Goal: Information Seeking & Learning: Stay updated

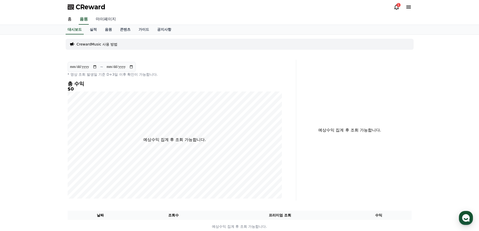
click at [106, 20] on link "마이페이지" at bounding box center [106, 19] width 28 height 11
select select "**********"
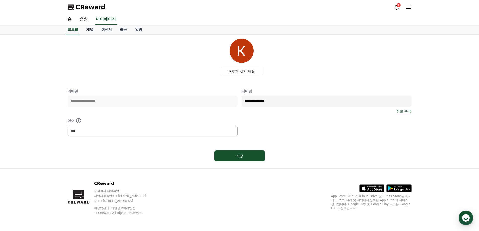
click at [91, 31] on link "채널" at bounding box center [89, 30] width 15 height 10
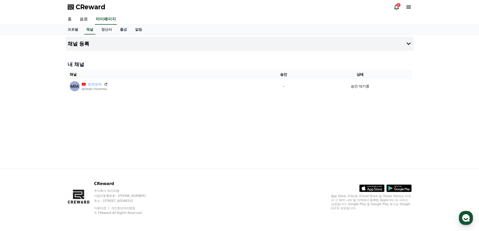
click at [69, 20] on link "홈" at bounding box center [70, 19] width 12 height 11
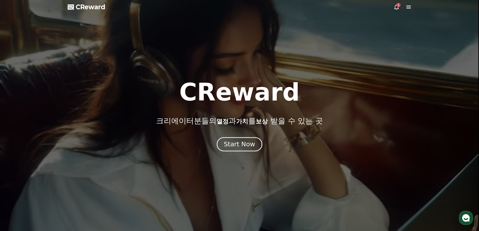
click at [243, 145] on div "Start Now" at bounding box center [239, 144] width 31 height 9
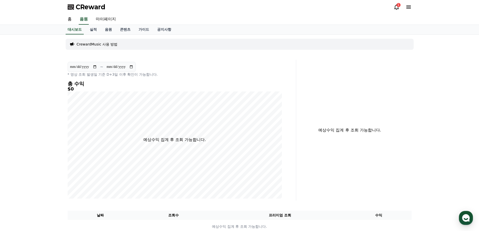
click at [400, 8] on div "1" at bounding box center [402, 7] width 18 height 6
click at [396, 7] on icon at bounding box center [396, 7] width 6 height 6
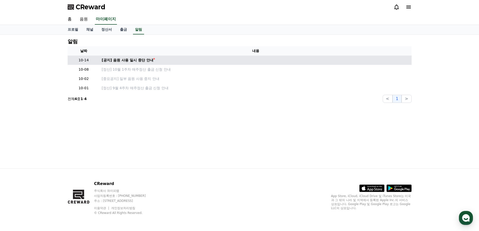
click at [132, 63] on td "[공지] 음원 사용 일시 중단 안내" at bounding box center [256, 60] width 312 height 9
click at [133, 60] on div "[공지] 음원 사용 일시 중단 안내" at bounding box center [128, 60] width 52 height 5
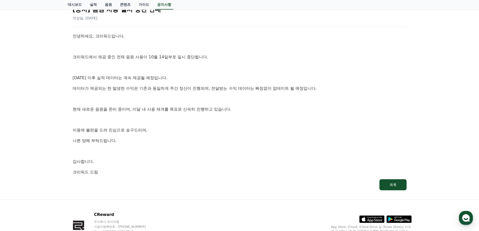
scroll to position [95, 0]
